Goal: Transaction & Acquisition: Download file/media

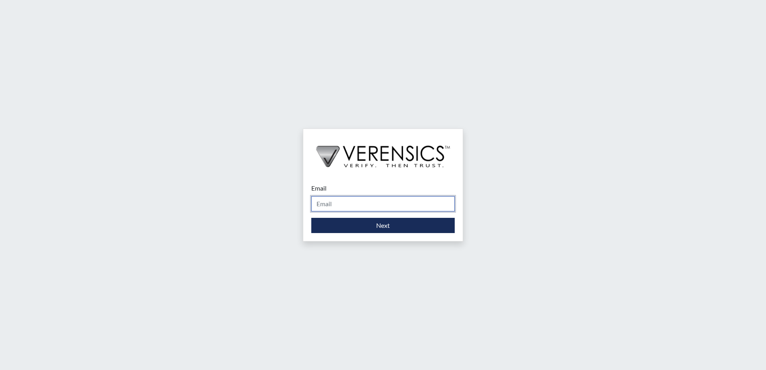
click at [348, 205] on input "Email" at bounding box center [382, 203] width 143 height 15
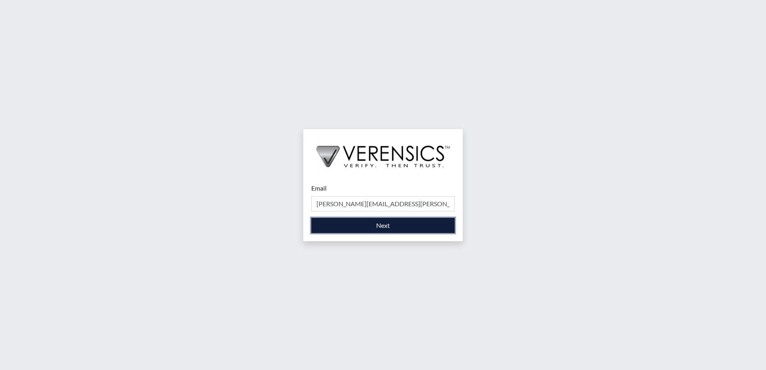
click at [394, 230] on button "Next" at bounding box center [382, 225] width 143 height 15
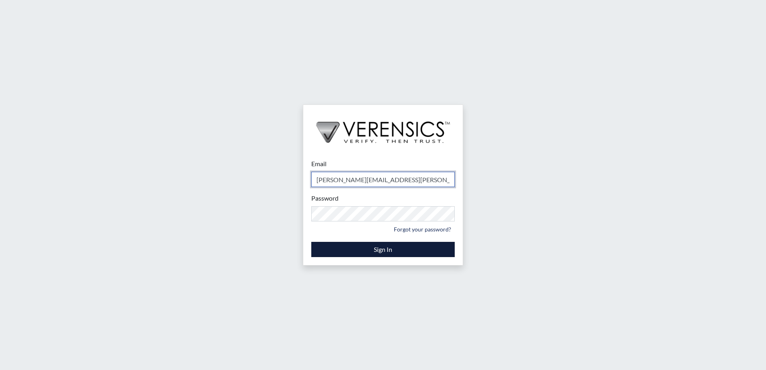
type input "[PERSON_NAME][EMAIL_ADDRESS][PERSON_NAME][DOMAIN_NAME]"
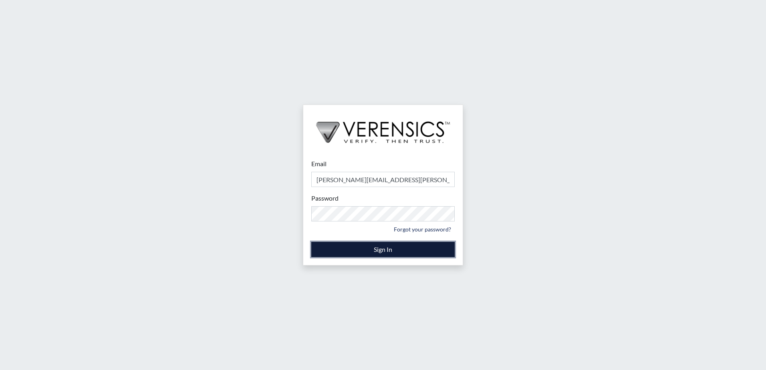
click at [392, 256] on button "Sign In" at bounding box center [382, 249] width 143 height 15
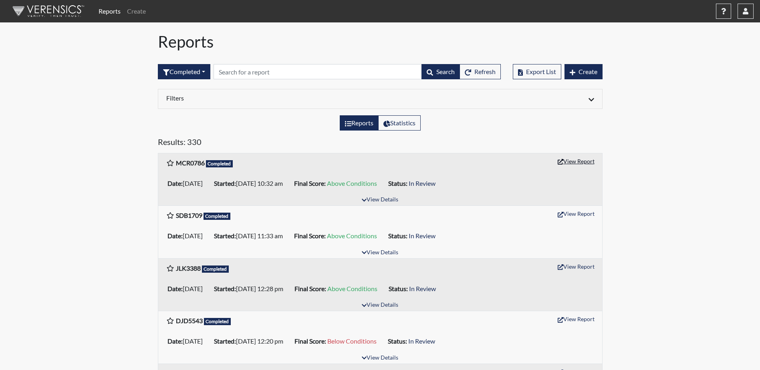
click at [574, 162] on button "View Report" at bounding box center [576, 161] width 44 height 12
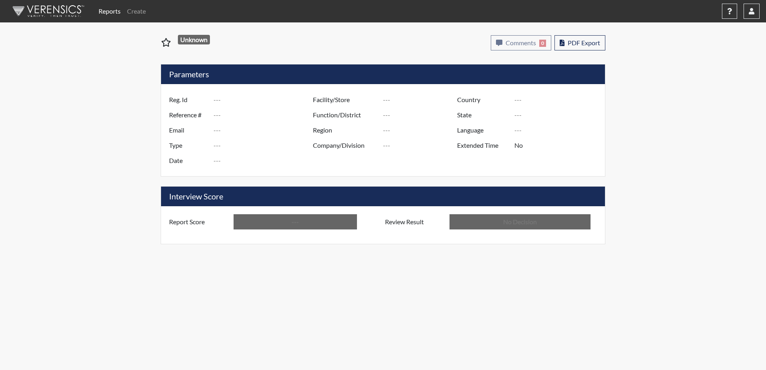
type input "MCR0786"
type input "51139"
type input "---"
type input "Corrections Pre-Employment"
type input "[DATE]"
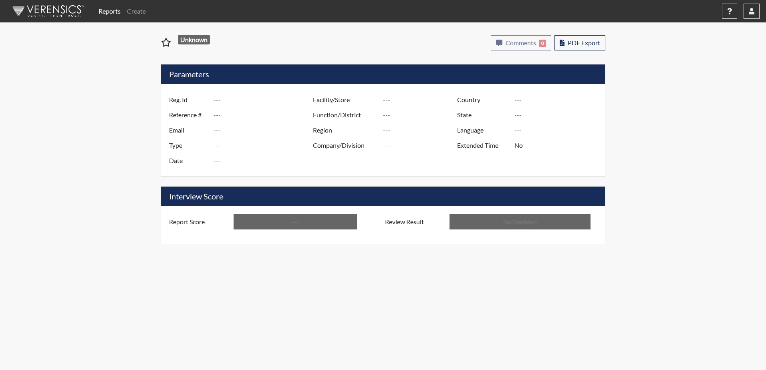
type input "Dodge SP"
type input "[GEOGRAPHIC_DATA]"
type input "[US_STATE]"
type input "English"
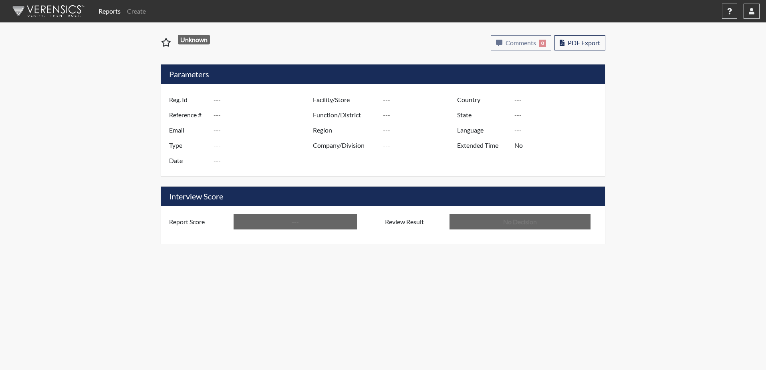
type input "Above Conditions"
type input "In Review"
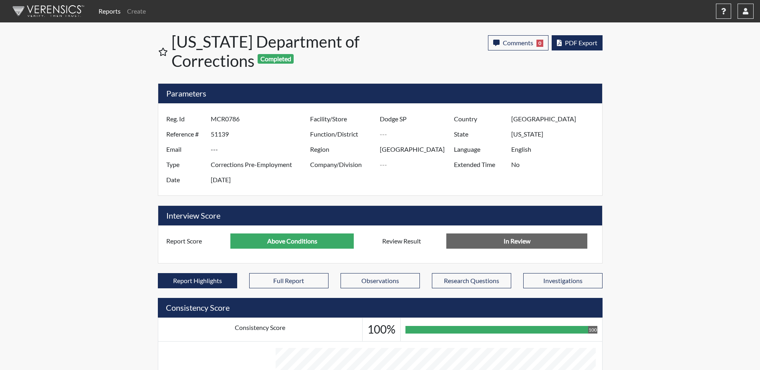
scroll to position [133, 333]
click at [569, 46] on span "PDF Export" at bounding box center [581, 43] width 32 height 8
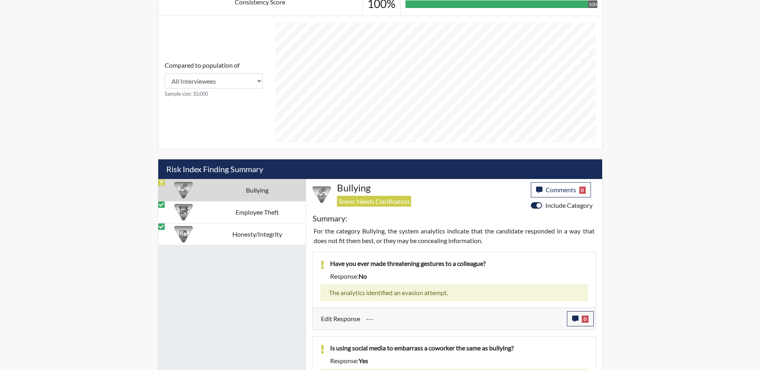
scroll to position [370, 0]
